Goal: Task Accomplishment & Management: Use online tool/utility

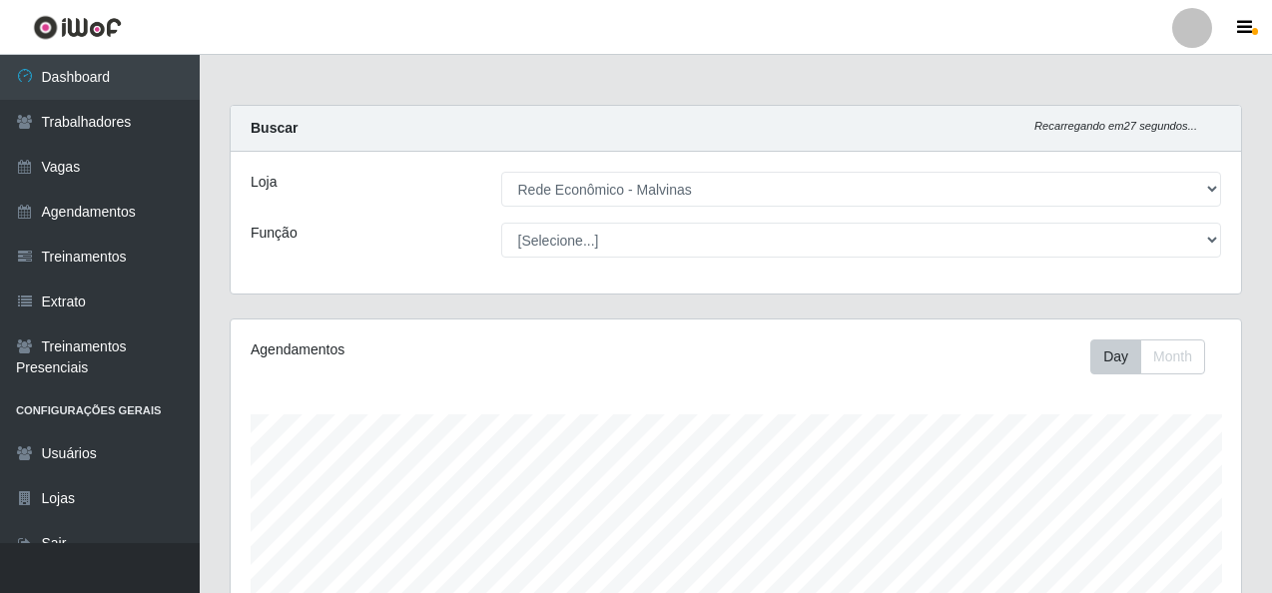
select select "194"
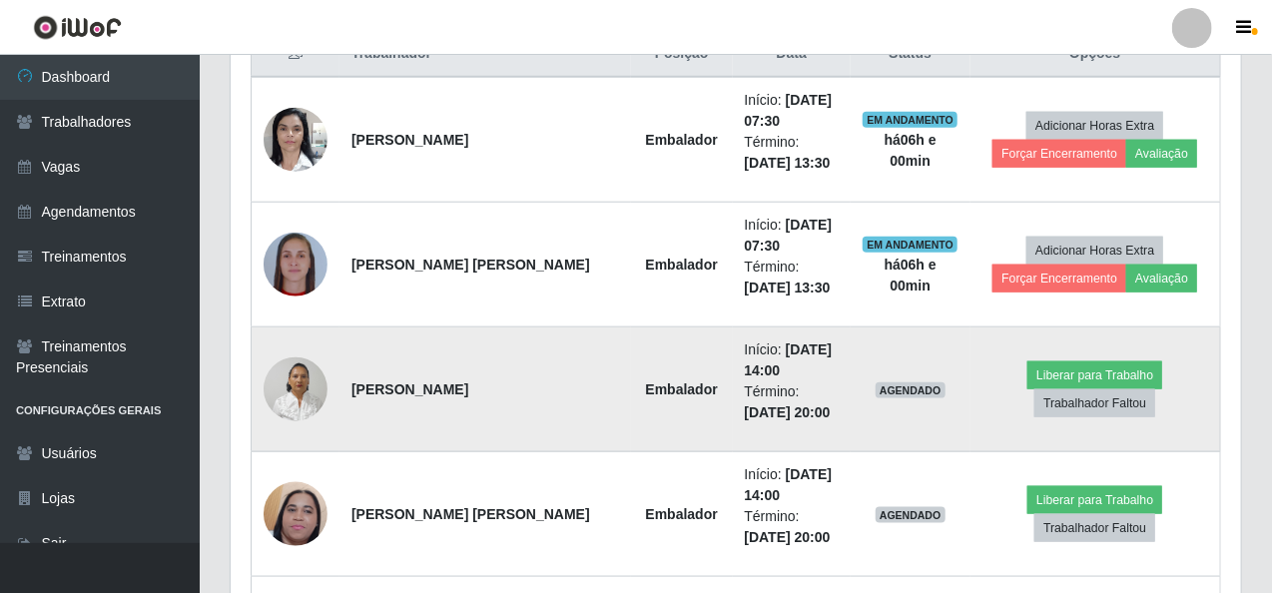
scroll to position [698, 0]
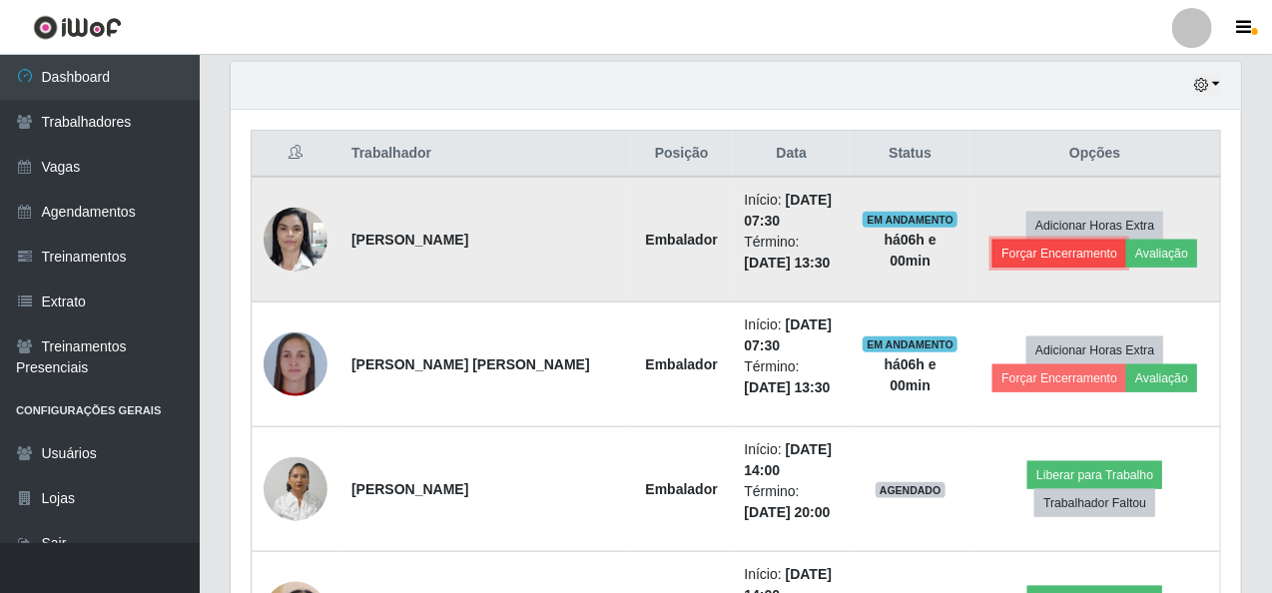
click at [1019, 244] on button "Forçar Encerramento" at bounding box center [1060, 254] width 134 height 28
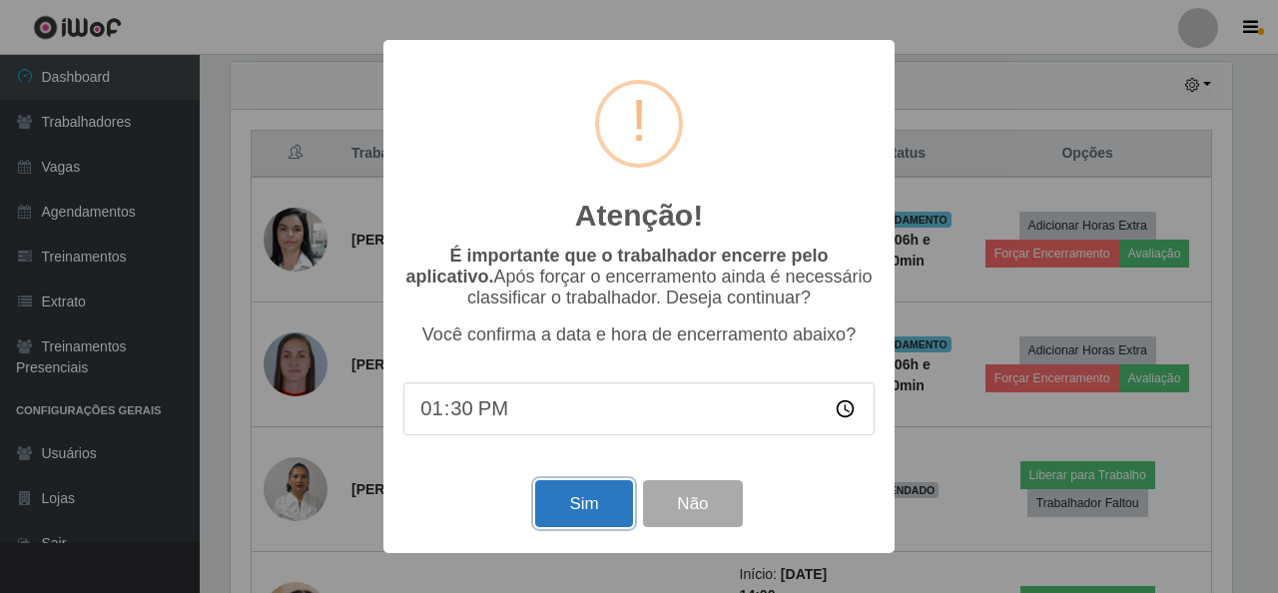
click at [619, 508] on button "Sim" at bounding box center [583, 503] width 97 height 47
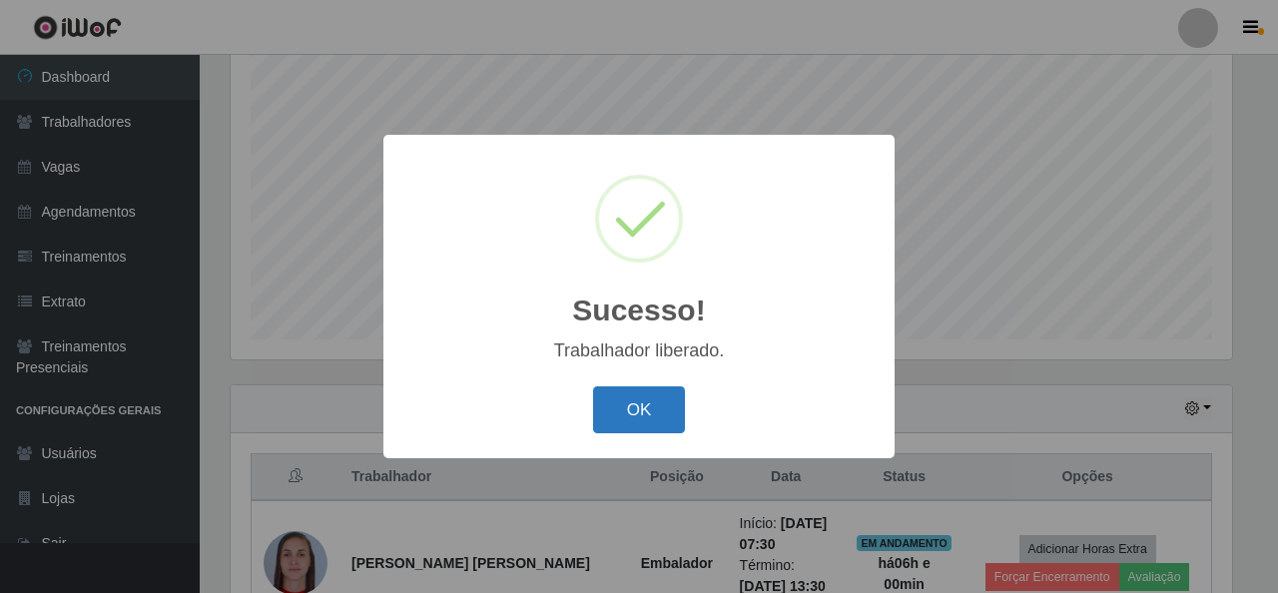
click at [639, 406] on button "OK" at bounding box center [639, 409] width 93 height 47
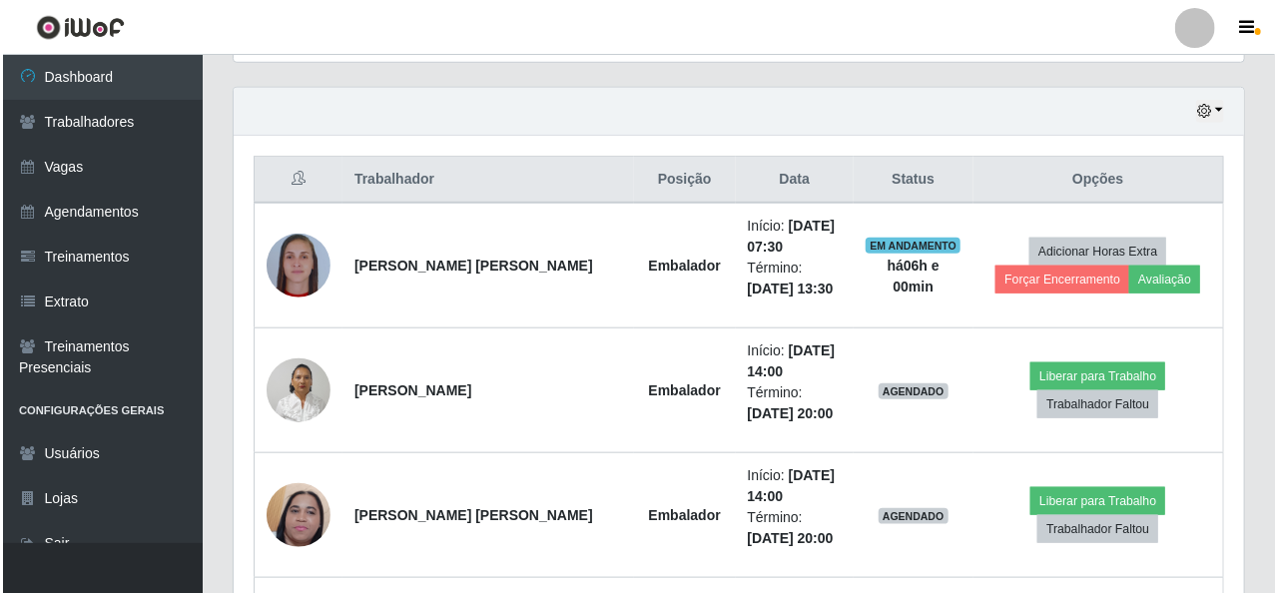
scroll to position [674, 0]
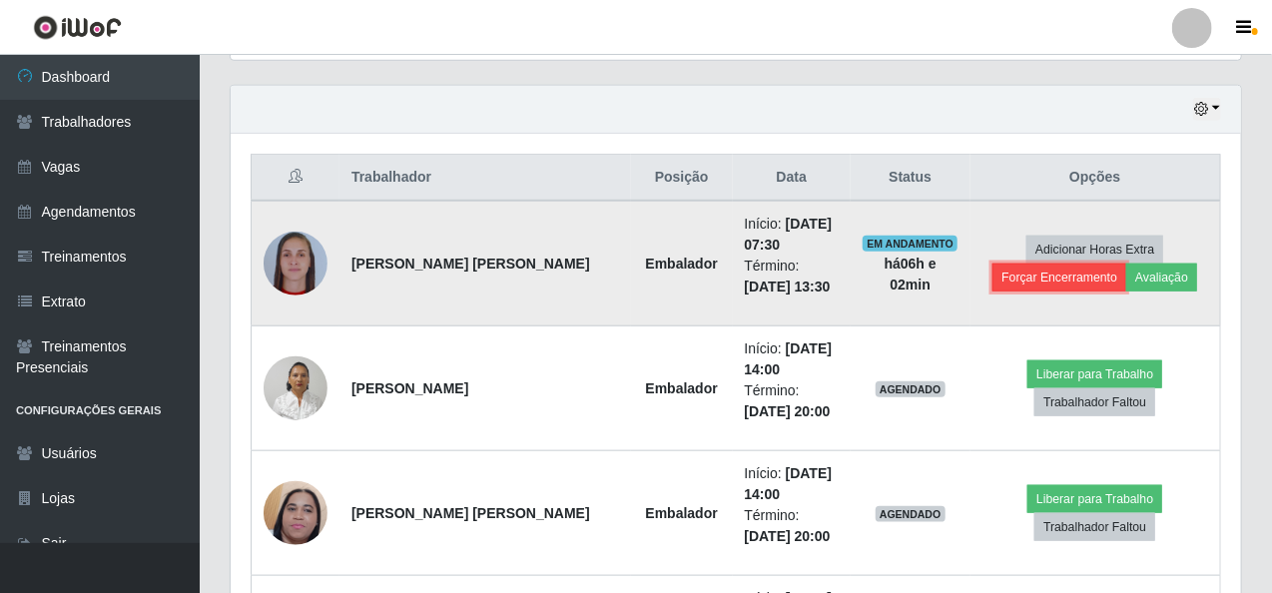
click at [1081, 267] on button "Forçar Encerramento" at bounding box center [1060, 278] width 134 height 28
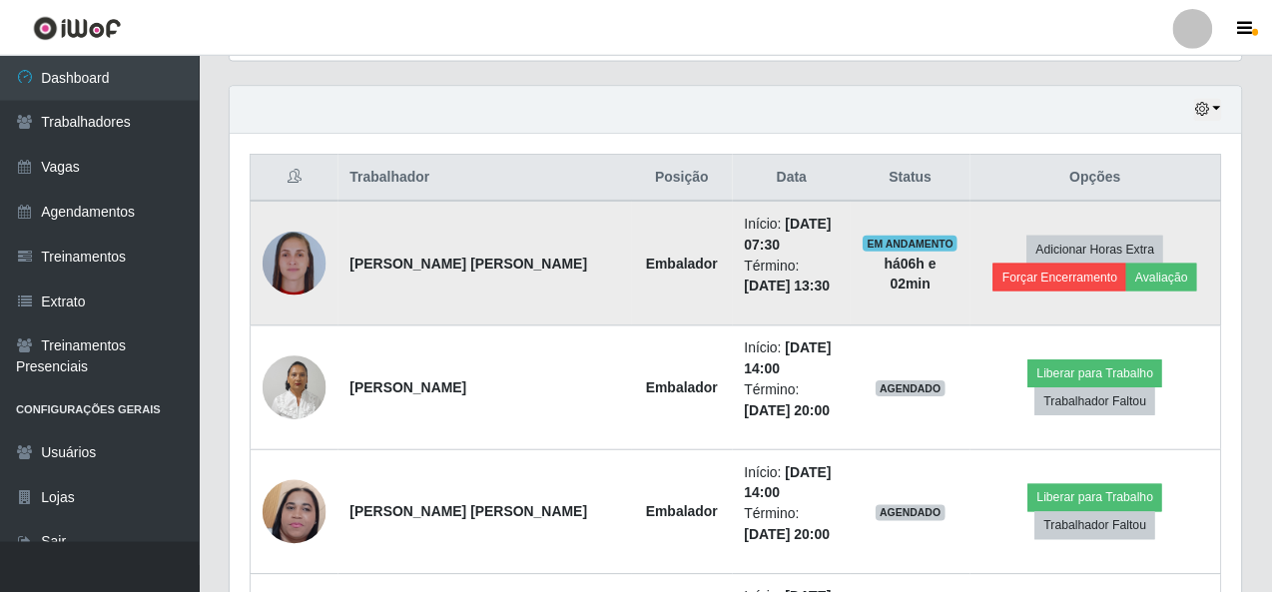
scroll to position [414, 1003]
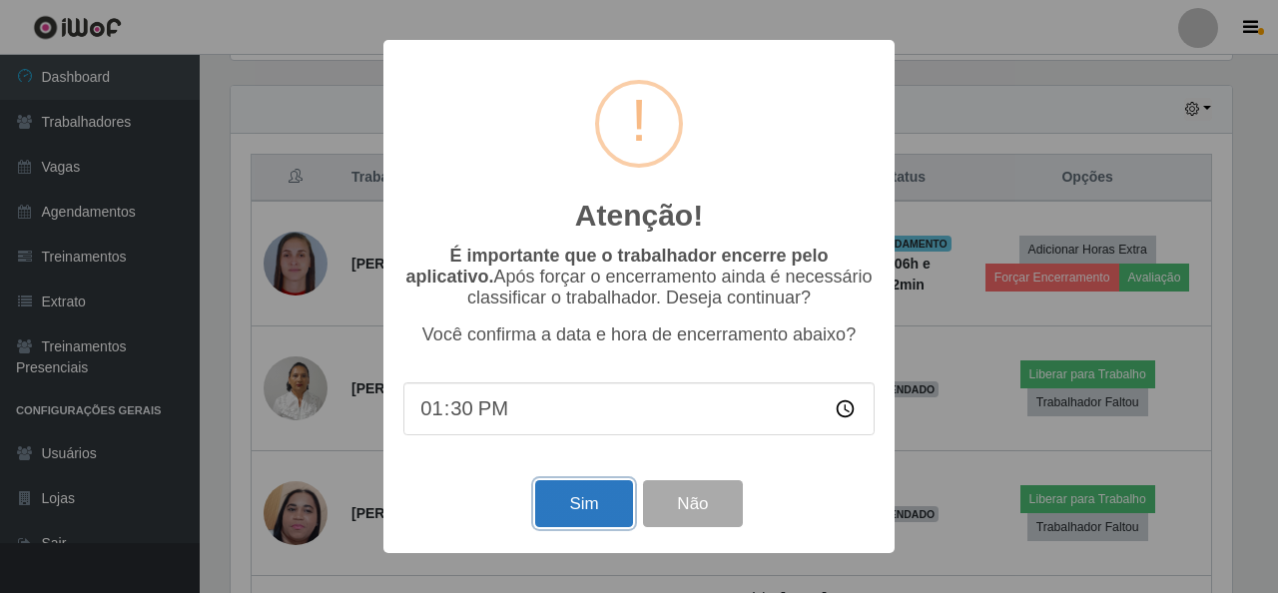
click at [589, 521] on button "Sim" at bounding box center [583, 503] width 97 height 47
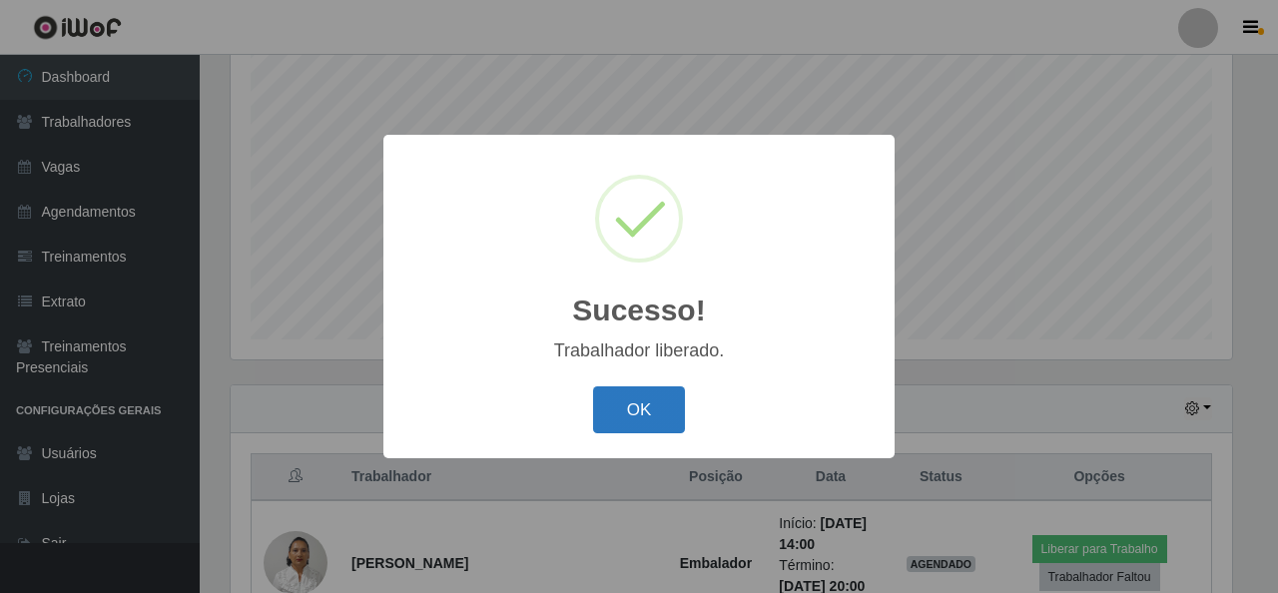
click at [622, 417] on button "OK" at bounding box center [639, 409] width 93 height 47
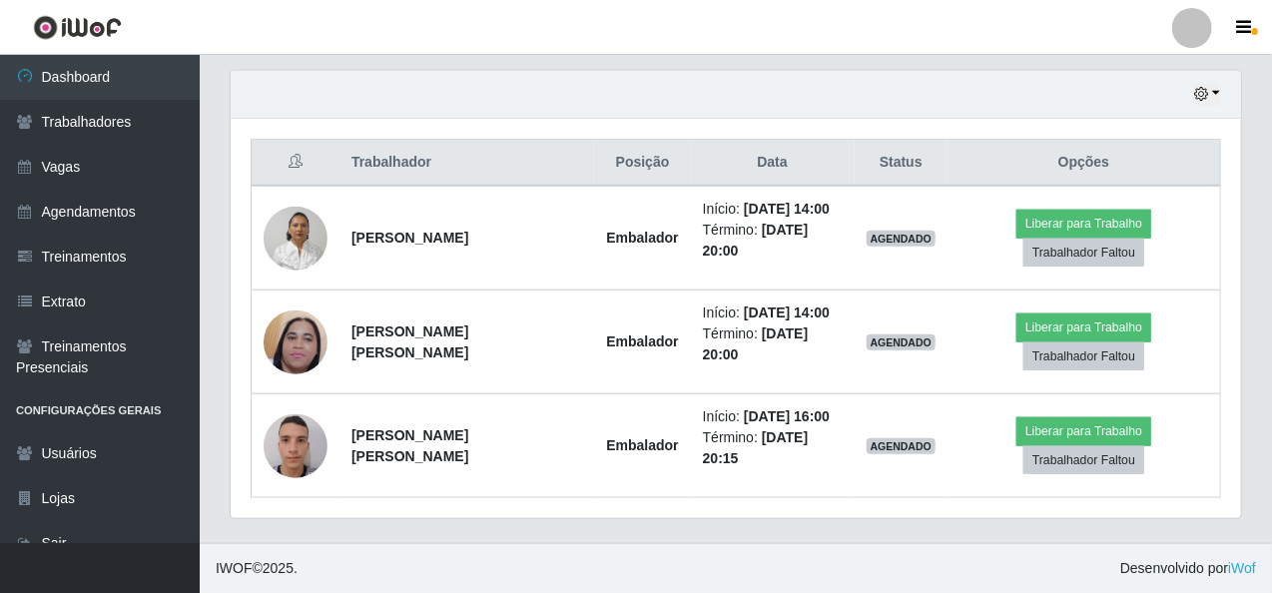
scroll to position [640, 0]
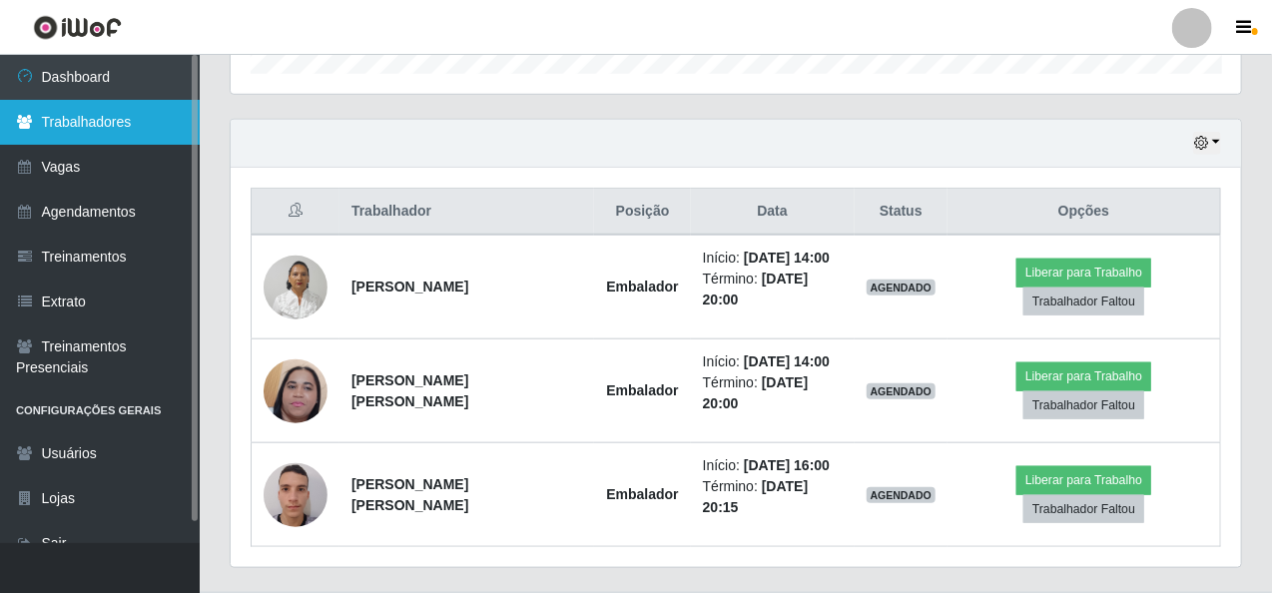
click at [57, 113] on link "Trabalhadores" at bounding box center [100, 122] width 200 height 45
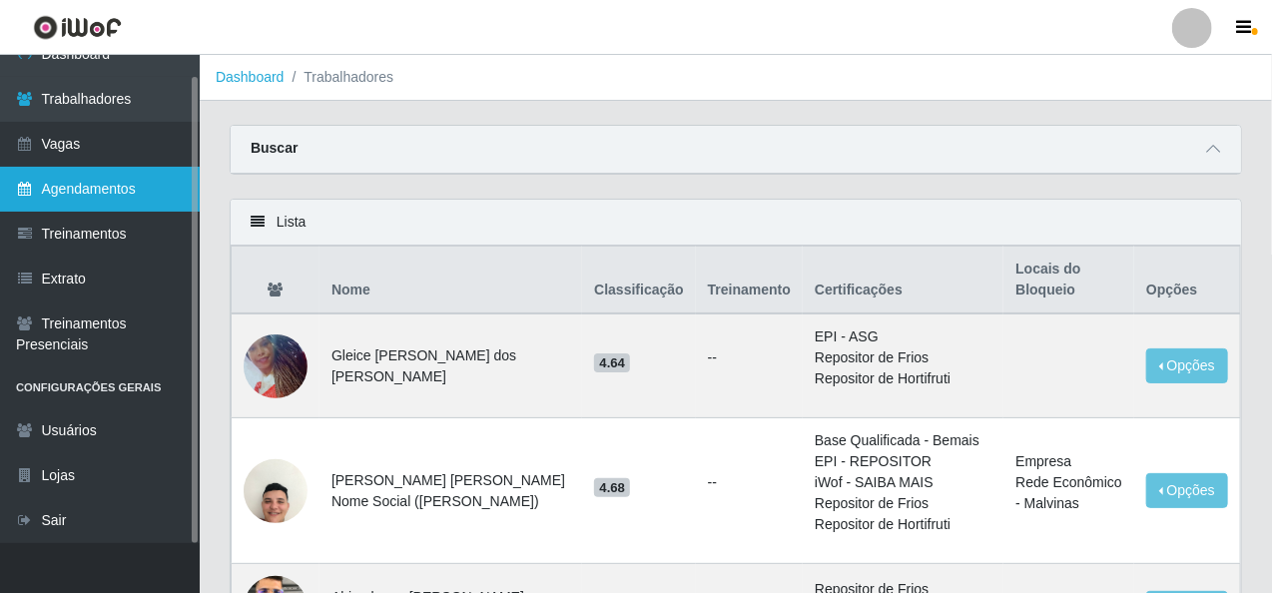
click at [110, 195] on link "Agendamentos" at bounding box center [100, 189] width 200 height 45
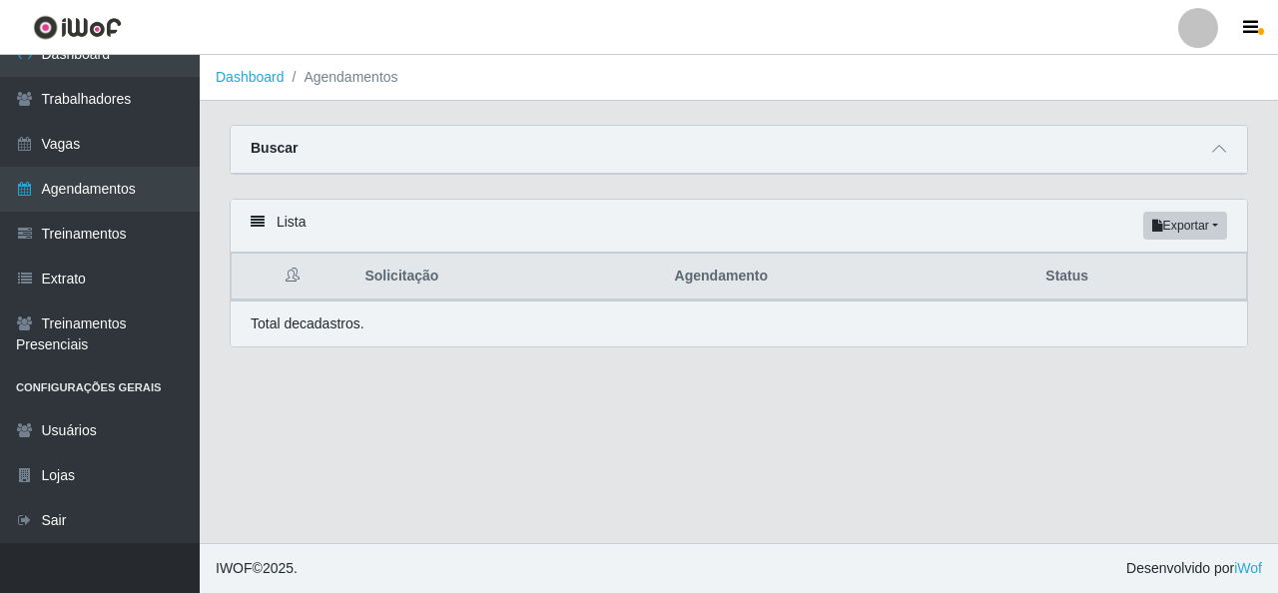
click at [320, 228] on div "Lista Exportar PDF Excel" at bounding box center [739, 226] width 1017 height 53
click at [351, 149] on div "Buscar" at bounding box center [739, 150] width 1017 height 48
click at [398, 147] on div "Buscar" at bounding box center [739, 150] width 1017 height 48
click at [266, 149] on strong "Buscar" at bounding box center [274, 148] width 47 height 16
click at [411, 139] on div "Buscar" at bounding box center [739, 150] width 1017 height 48
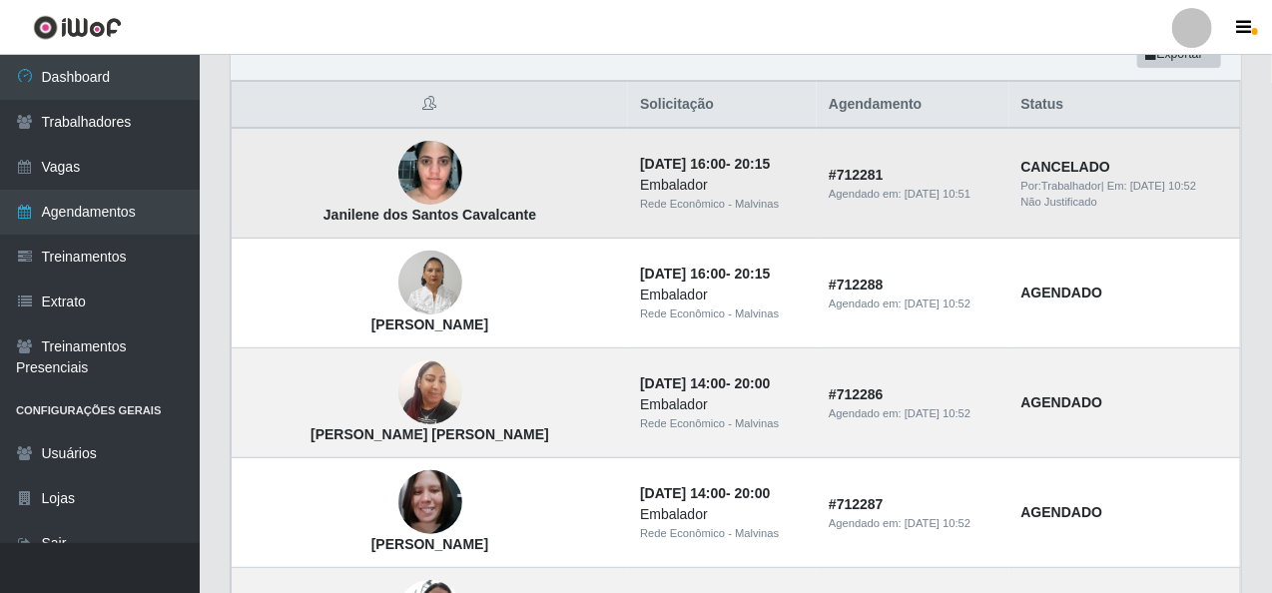
scroll to position [200, 0]
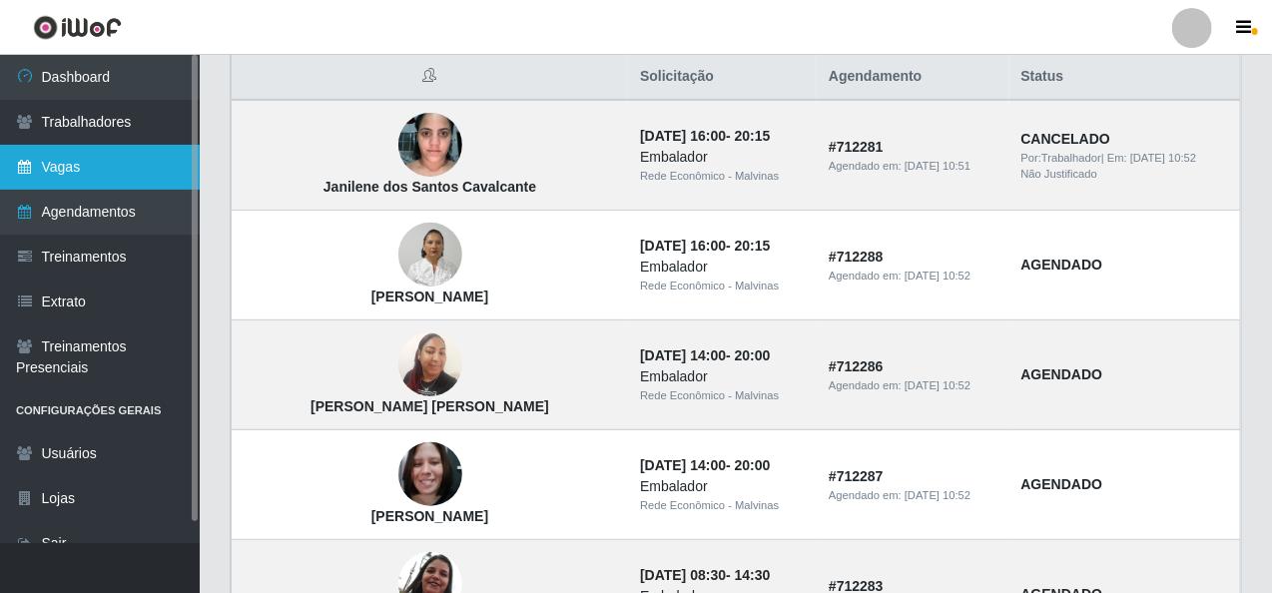
click at [88, 167] on link "Vagas" at bounding box center [100, 167] width 200 height 45
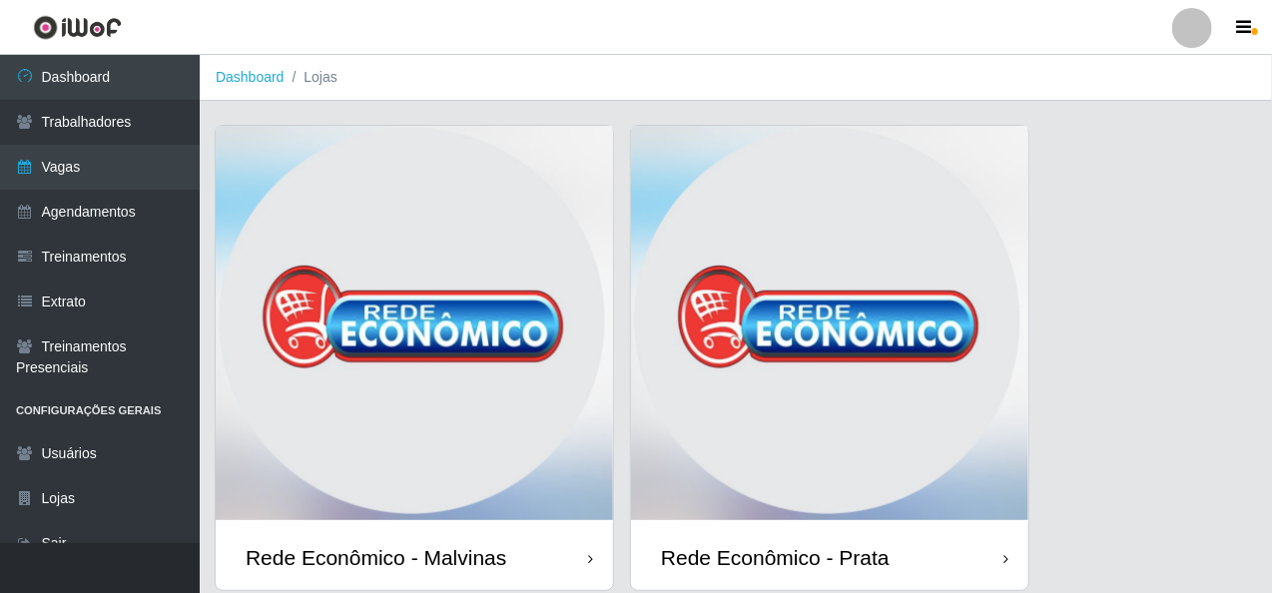
click at [335, 372] on img at bounding box center [414, 325] width 397 height 399
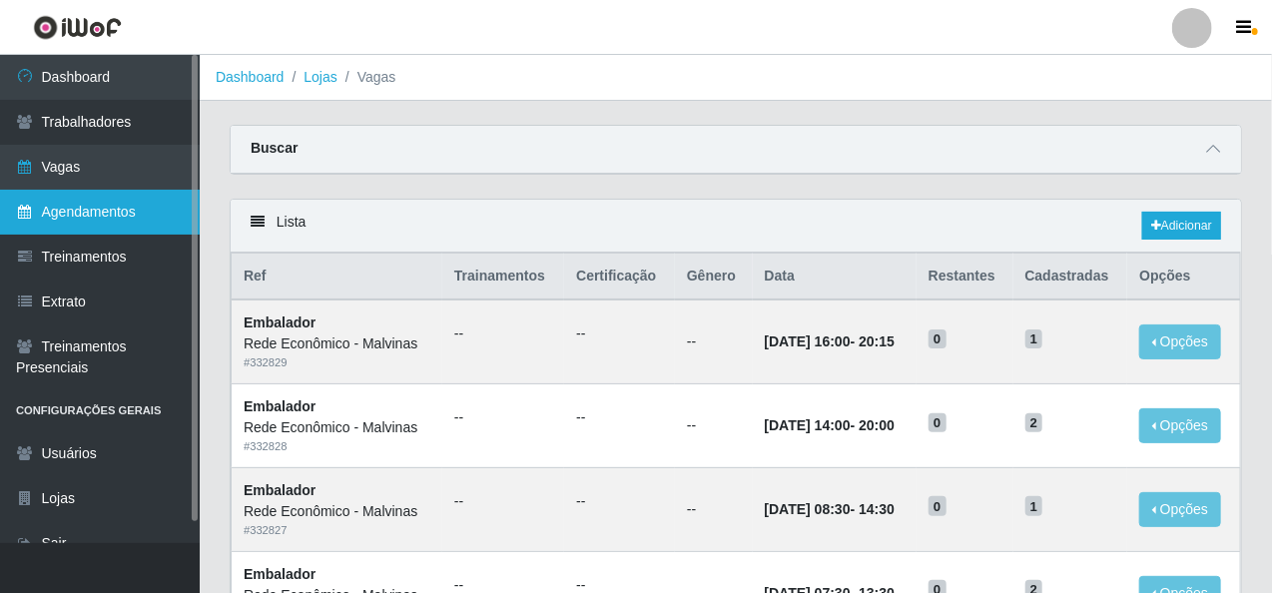
click at [108, 209] on link "Agendamentos" at bounding box center [100, 212] width 200 height 45
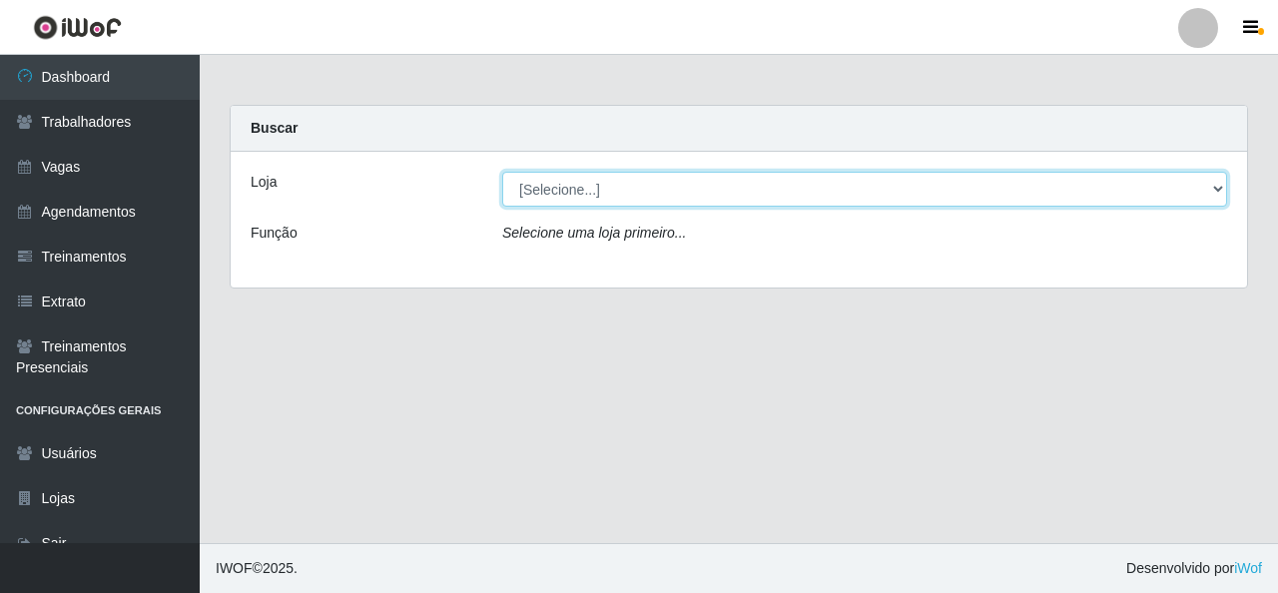
click at [618, 183] on select "[Selecione...] Rede Econômico - Malvinas Rede Econômico - Prata" at bounding box center [864, 189] width 725 height 35
select select "194"
click at [502, 172] on select "[Selecione...] Rede Econômico - Malvinas Rede Econômico - Prata" at bounding box center [864, 189] width 725 height 35
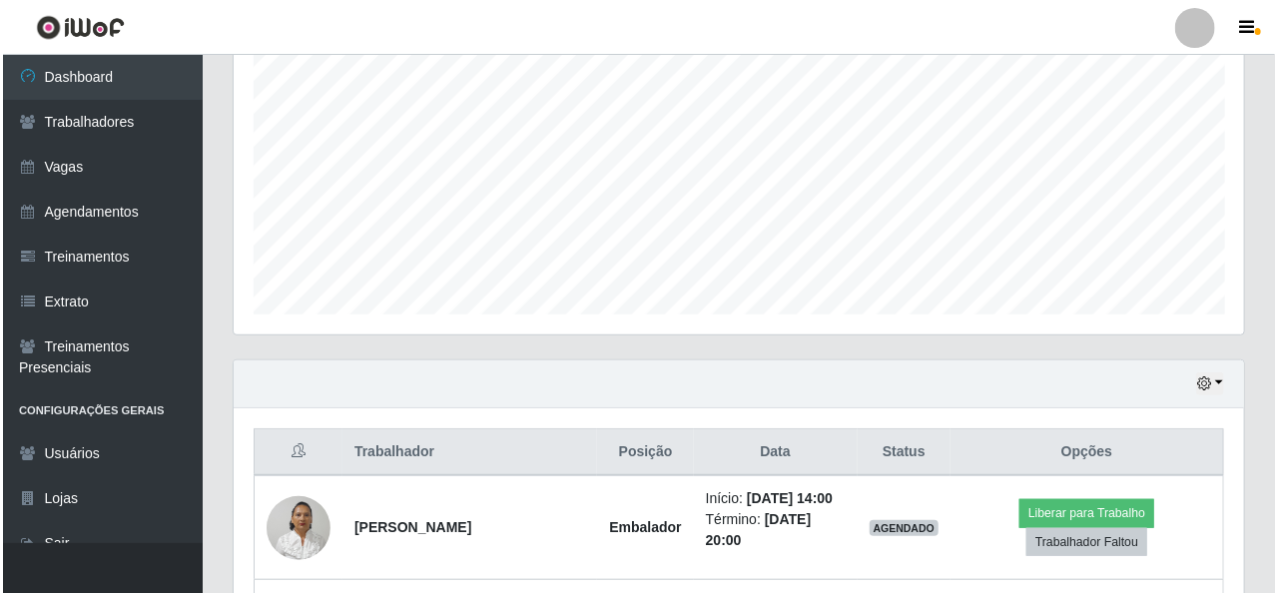
scroll to position [640, 0]
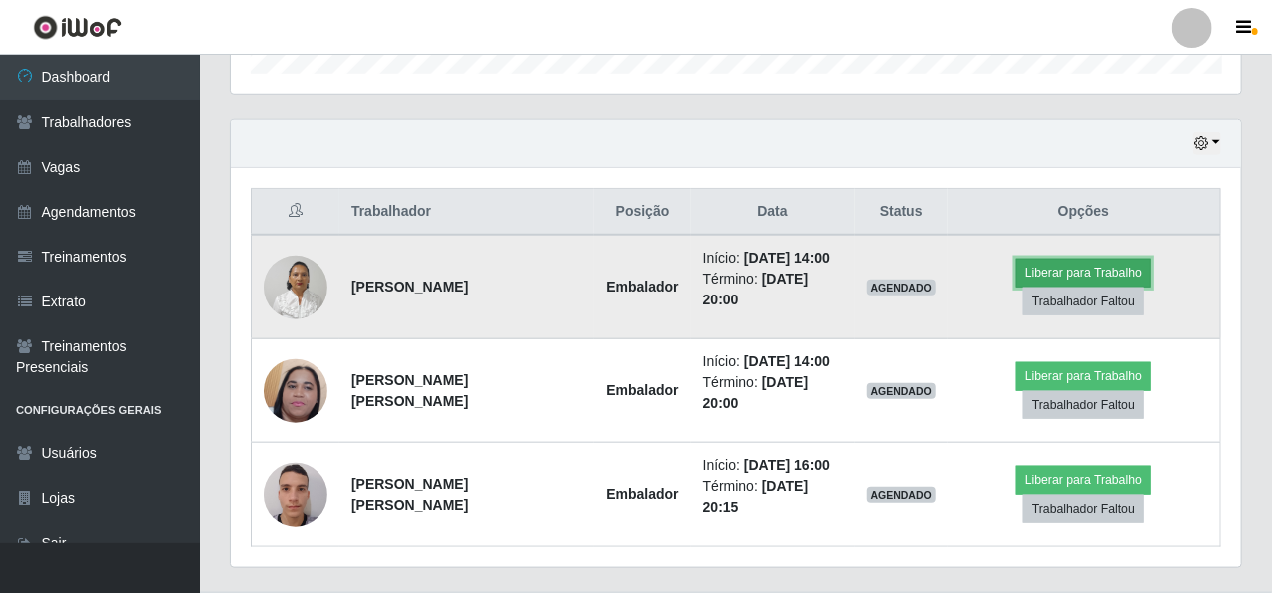
click at [1031, 273] on button "Liberar para Trabalho" at bounding box center [1084, 273] width 135 height 28
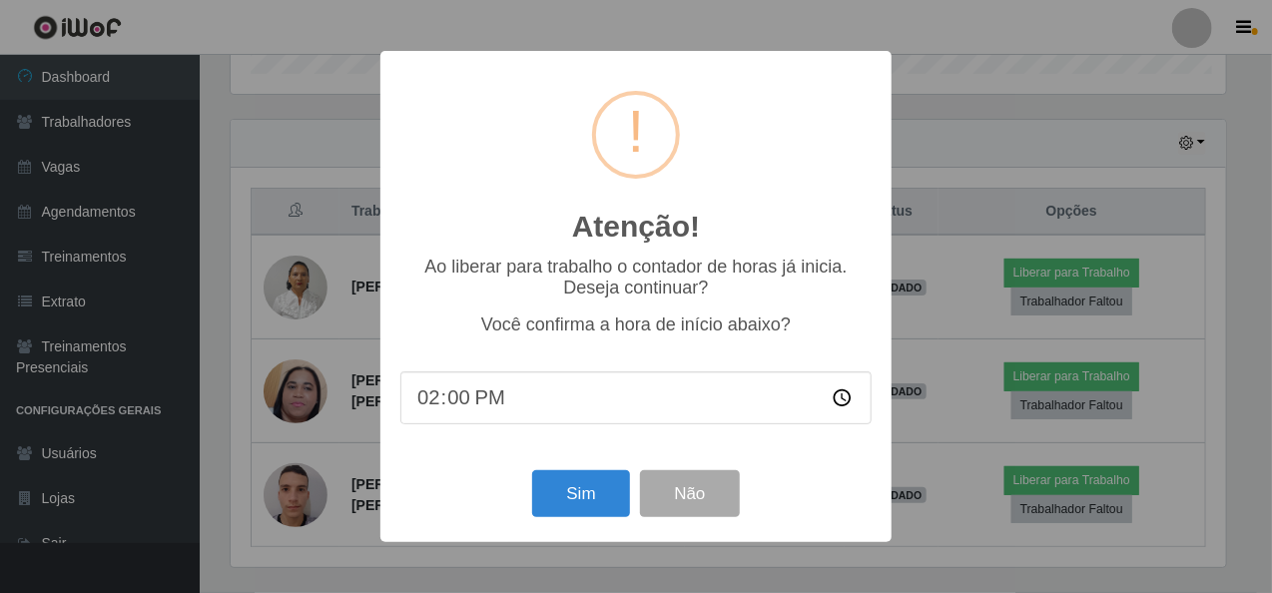
scroll to position [414, 1003]
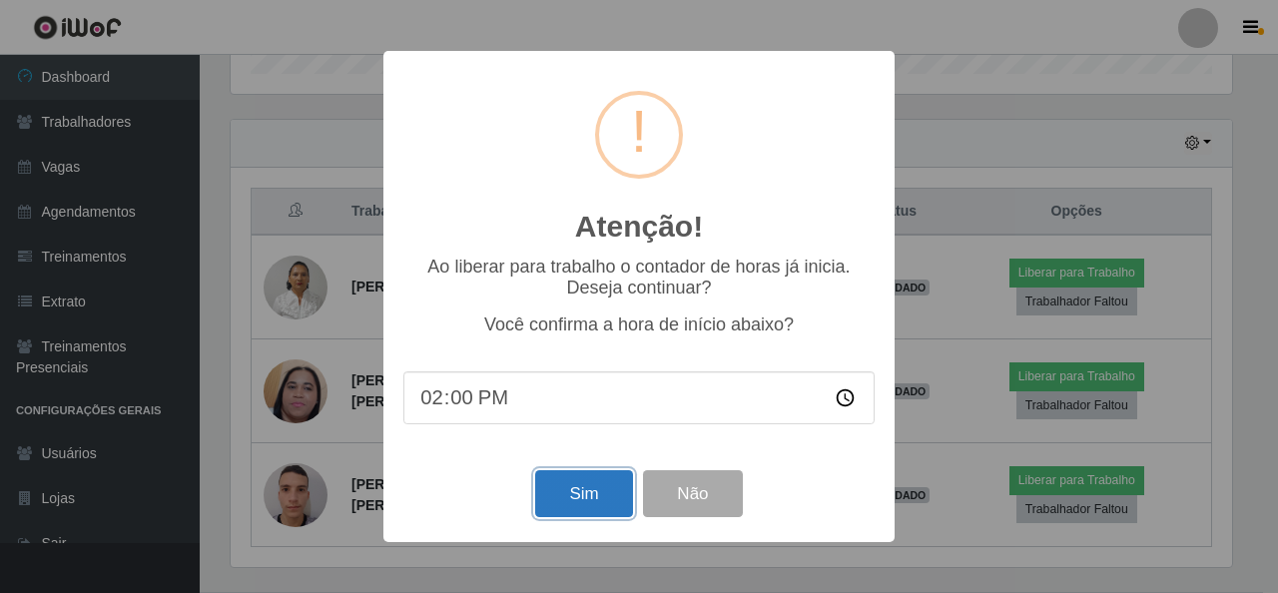
click at [595, 497] on button "Sim" at bounding box center [583, 493] width 97 height 47
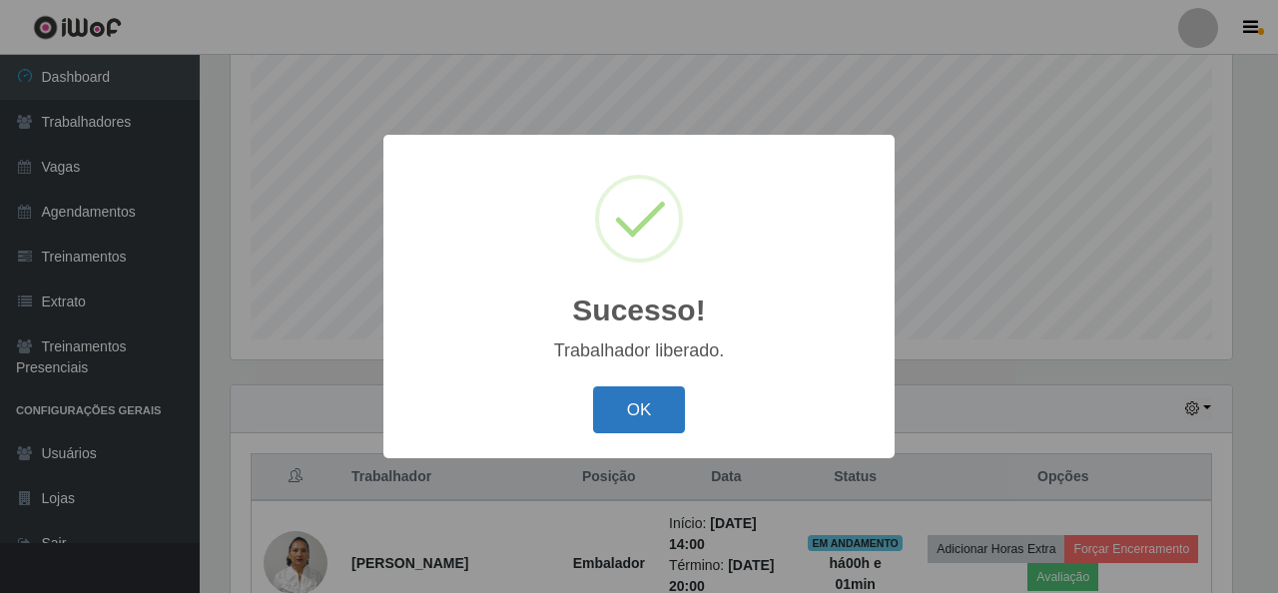
click at [640, 408] on button "OK" at bounding box center [639, 409] width 93 height 47
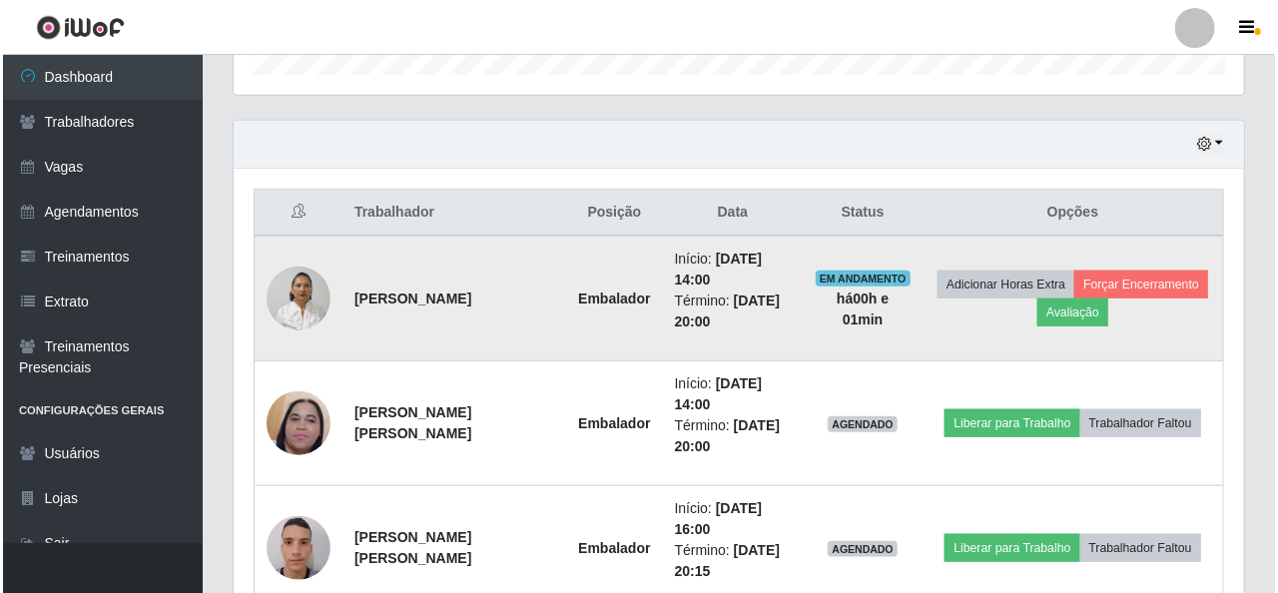
scroll to position [674, 0]
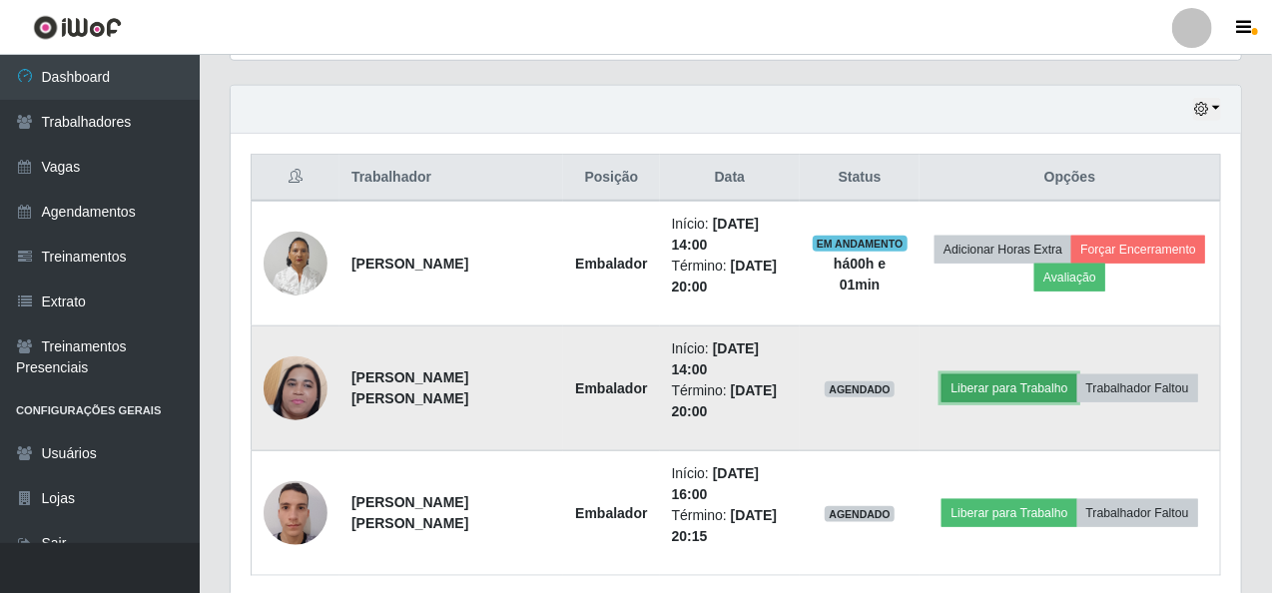
click at [1006, 379] on button "Liberar para Trabalho" at bounding box center [1009, 388] width 135 height 28
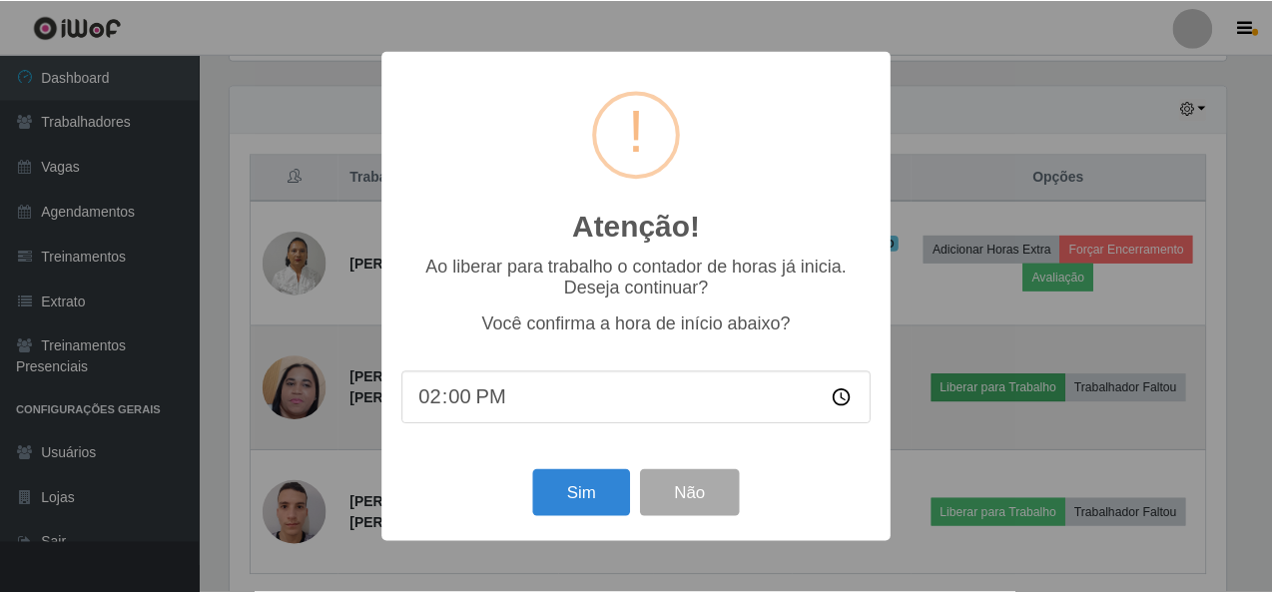
scroll to position [414, 1003]
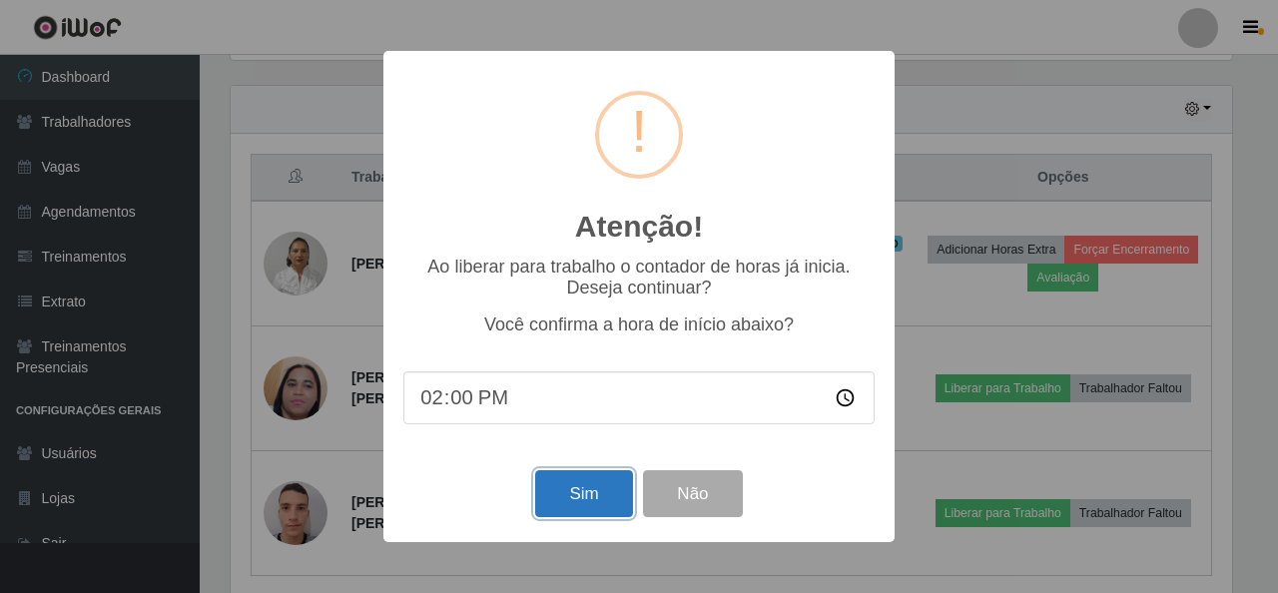
click at [599, 493] on button "Sim" at bounding box center [583, 493] width 97 height 47
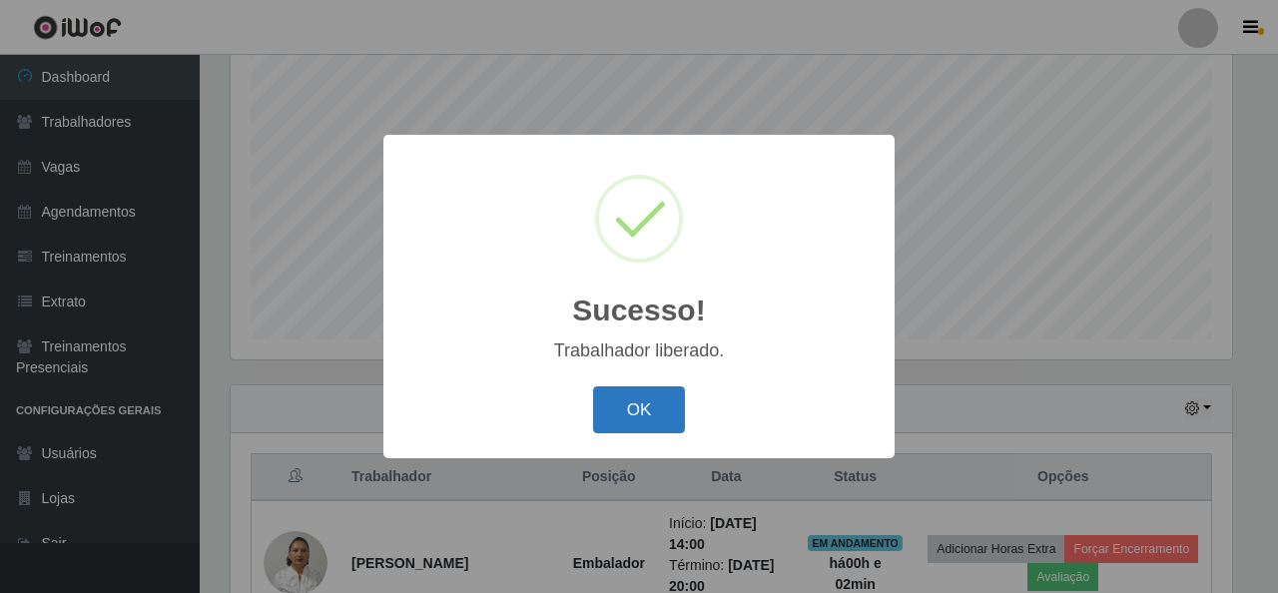
click at [621, 404] on button "OK" at bounding box center [639, 409] width 93 height 47
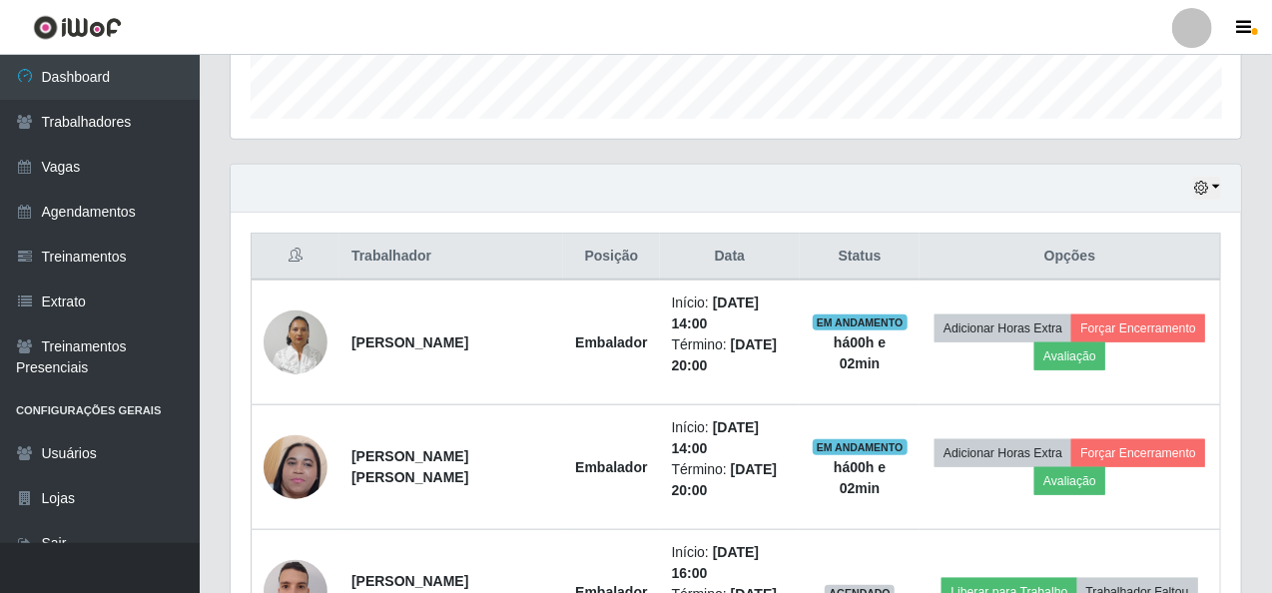
scroll to position [748, 0]
